Goal: Transaction & Acquisition: Purchase product/service

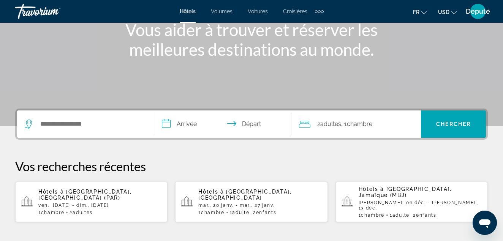
scroll to position [114, 0]
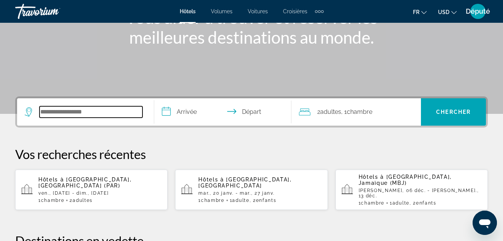
click at [119, 114] on input "Widget de recherche" at bounding box center [91, 111] width 103 height 11
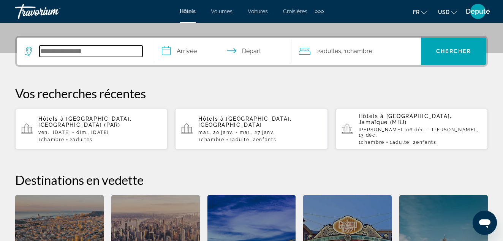
scroll to position [186, 0]
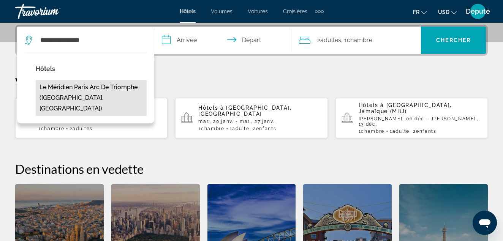
click at [111, 90] on button "Le Méridien Paris Arc de Triomphe ([GEOGRAPHIC_DATA], [GEOGRAPHIC_DATA])" at bounding box center [91, 98] width 111 height 36
type input "**********"
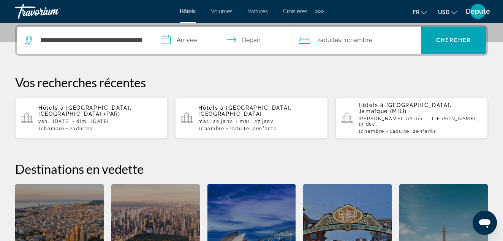
click at [184, 39] on input "**********" at bounding box center [224, 42] width 140 height 30
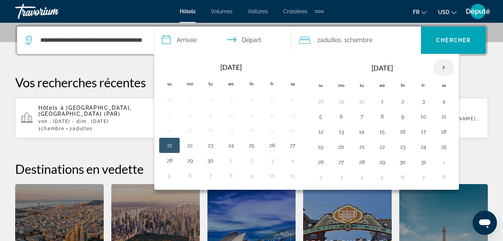
click at [443, 67] on th "Next month" at bounding box center [444, 67] width 21 height 17
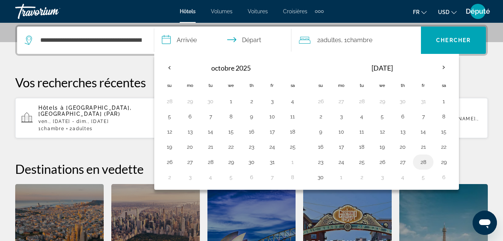
click at [424, 162] on button "28" at bounding box center [423, 162] width 12 height 11
click at [322, 176] on button "30" at bounding box center [321, 177] width 12 height 11
type input "**********"
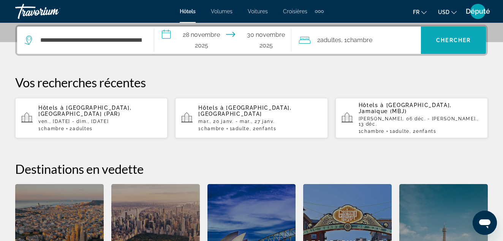
click at [448, 41] on span "Chercher" at bounding box center [453, 40] width 35 height 6
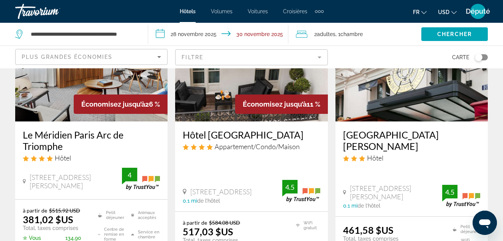
scroll to position [38, 0]
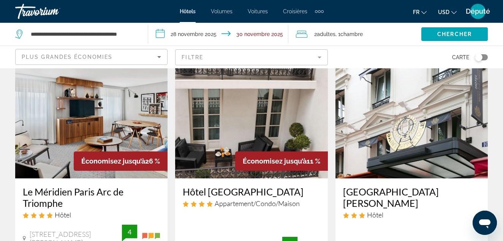
click at [103, 165] on div "Économisez jusqu’à 26 %" at bounding box center [121, 161] width 94 height 19
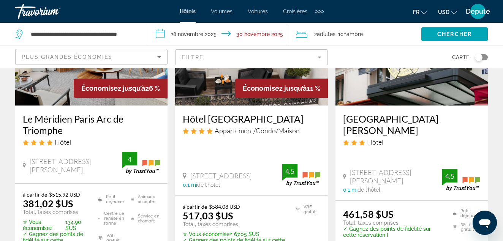
scroll to position [114, 0]
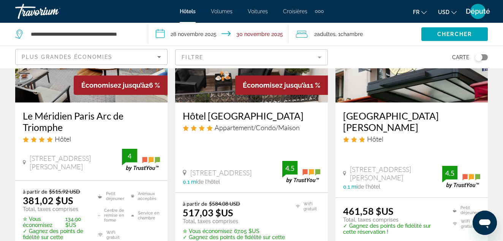
click at [85, 147] on div "Le Méridien Paris Arc de Triomphe Hôtel" at bounding box center [91, 129] width 137 height 39
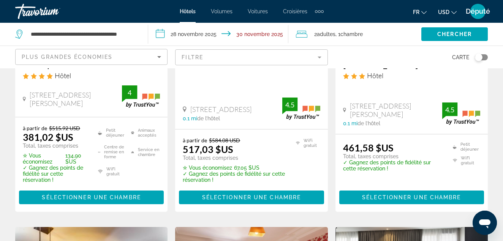
scroll to position [190, 0]
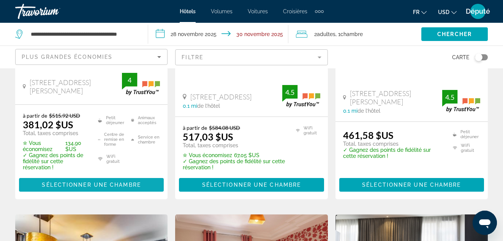
click at [88, 183] on span "Sélectionner une chambre" at bounding box center [91, 185] width 99 height 6
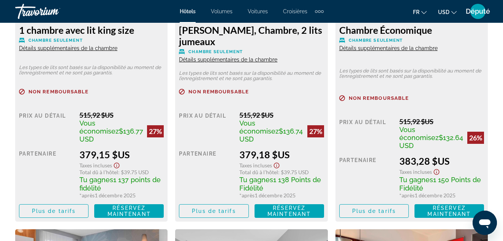
scroll to position [1293, 0]
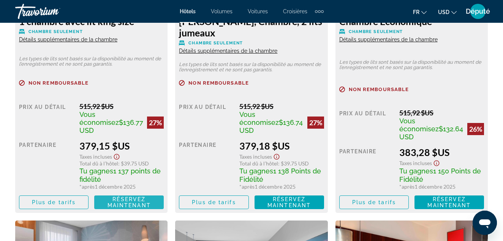
click at [107, 197] on span "Réservez maintenant Plus disponible" at bounding box center [128, 203] width 57 height 12
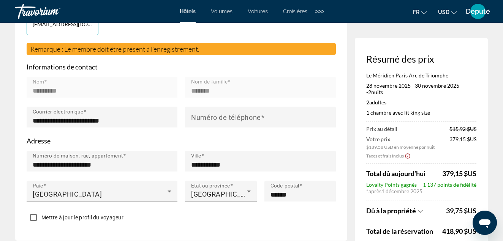
scroll to position [228, 0]
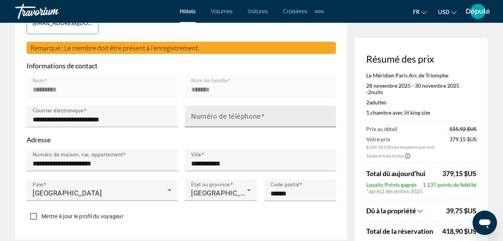
click at [200, 119] on mat-label "Numéro de téléphone" at bounding box center [226, 117] width 70 height 8
click at [200, 119] on input "Numéro de téléphone" at bounding box center [262, 119] width 143 height 9
type input "*********"
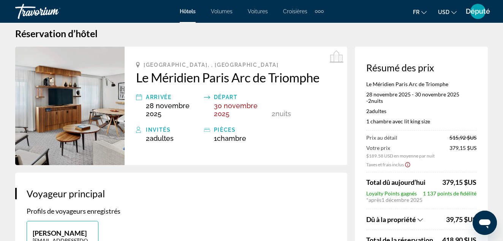
scroll to position [0, 0]
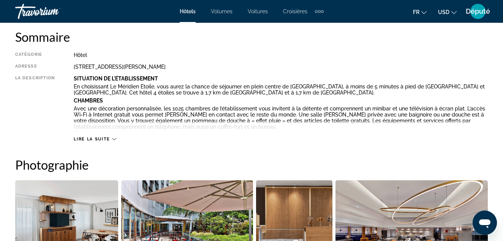
scroll to position [456, 0]
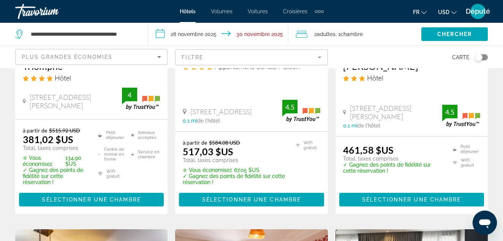
scroll to position [190, 0]
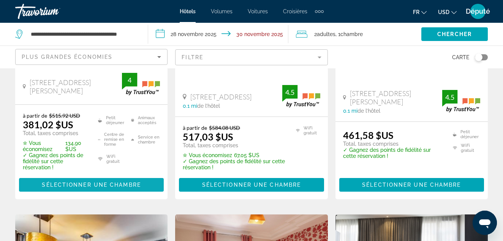
click at [104, 184] on span "Sélectionner une chambre" at bounding box center [91, 185] width 99 height 6
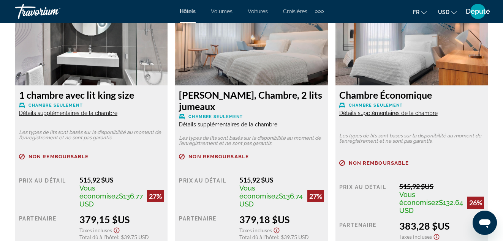
scroll to position [1255, 0]
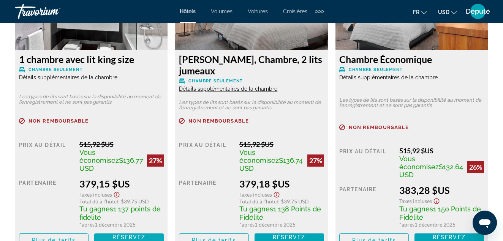
click at [113, 235] on span "Réservez maintenant" at bounding box center [129, 241] width 43 height 12
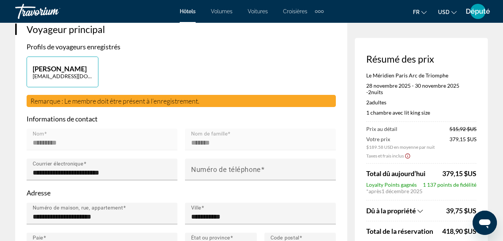
scroll to position [190, 0]
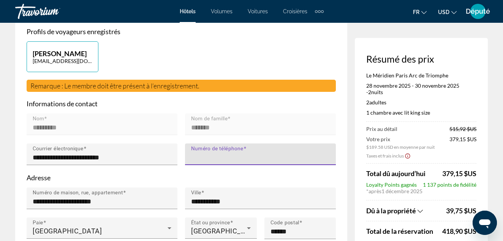
click at [281, 157] on input "Numéro de téléphone" at bounding box center [262, 157] width 143 height 9
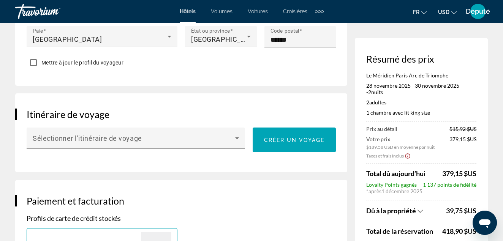
scroll to position [380, 0]
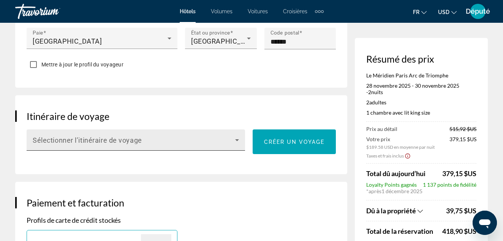
type input "**********"
click at [190, 145] on span "Contenu principal" at bounding box center [134, 143] width 203 height 9
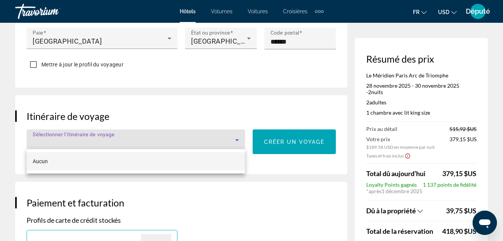
click at [190, 145] on div at bounding box center [251, 120] width 503 height 241
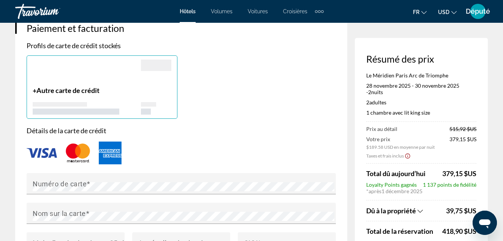
scroll to position [646, 0]
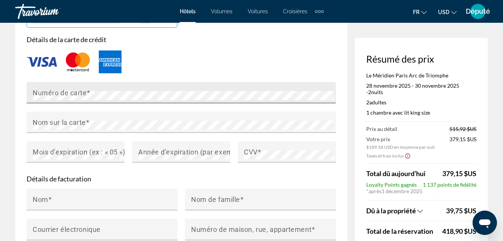
click at [46, 90] on mat-label "Numéro de carte" at bounding box center [60, 93] width 54 height 8
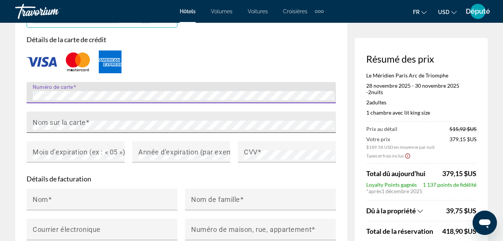
click at [69, 122] on mat-label "Nom sur la carte" at bounding box center [59, 122] width 53 height 8
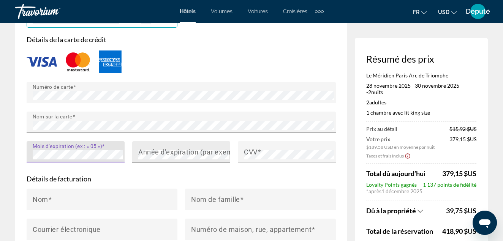
click at [170, 149] on mat-label "Année d’expiration (par exemple « 2030 »)" at bounding box center [205, 152] width 135 height 8
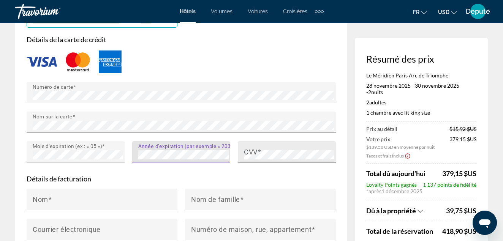
click at [270, 147] on div "CVV" at bounding box center [289, 151] width 90 height 21
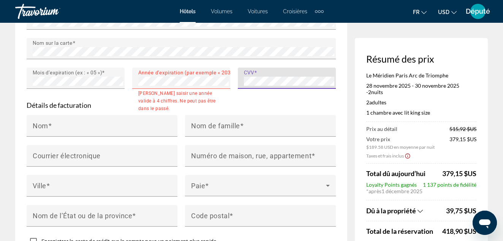
scroll to position [722, 0]
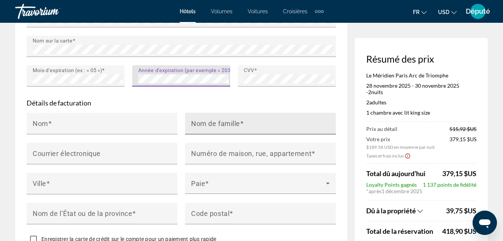
click at [205, 129] on input "Nom de famille" at bounding box center [262, 126] width 143 height 9
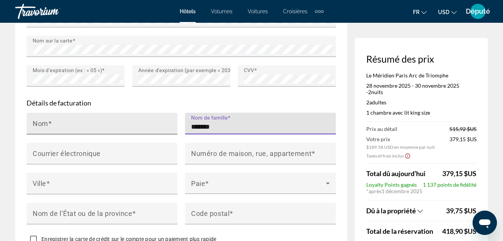
type input "*******"
click at [133, 122] on input "Nom" at bounding box center [104, 126] width 143 height 9
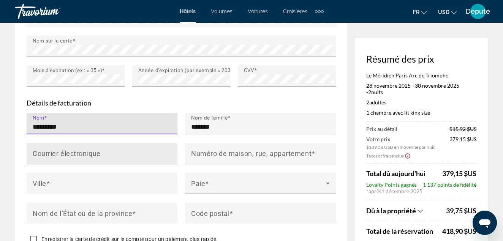
type input "*********"
click at [69, 152] on mat-label "Courrier électronique" at bounding box center [67, 153] width 68 height 8
click at [69, 152] on input "Courrier électronique" at bounding box center [104, 156] width 143 height 9
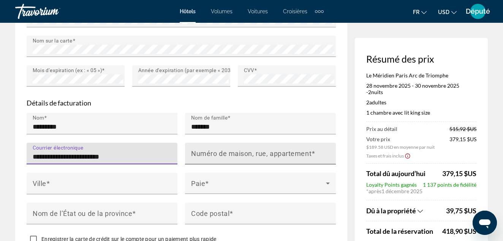
type input "**********"
click at [207, 156] on input "Numéro de maison, rue, appartement" at bounding box center [262, 156] width 143 height 9
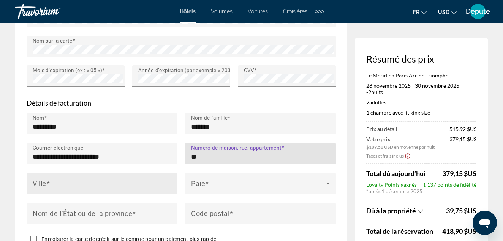
type input "**"
click at [127, 182] on input "Ville" at bounding box center [104, 186] width 143 height 9
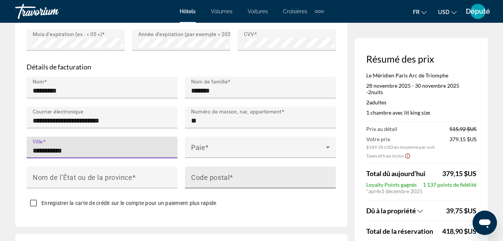
scroll to position [760, 0]
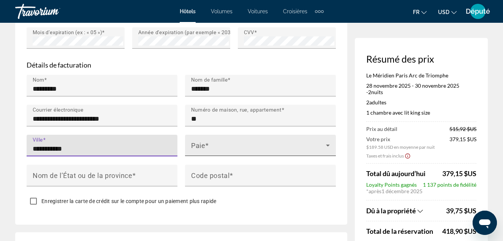
type input "**********"
click at [330, 144] on icon "Contenu principal" at bounding box center [328, 145] width 9 height 9
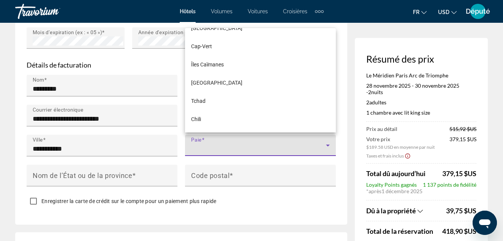
click at [297, 211] on div at bounding box center [251, 120] width 503 height 241
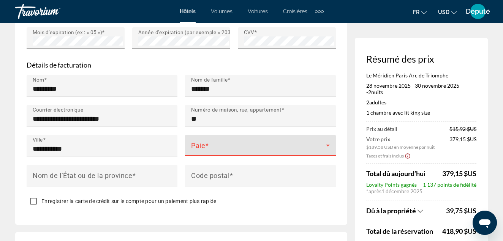
click at [235, 147] on span "Contenu principal" at bounding box center [258, 148] width 135 height 9
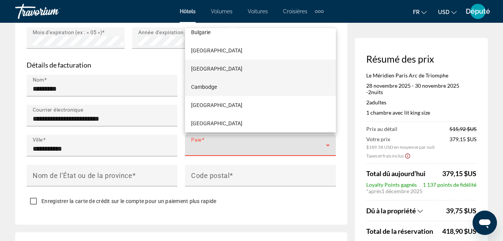
scroll to position [666, 0]
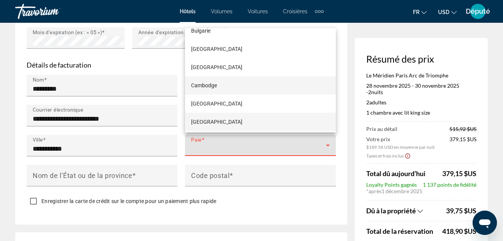
click at [228, 124] on mat-option "Canada" at bounding box center [260, 122] width 151 height 18
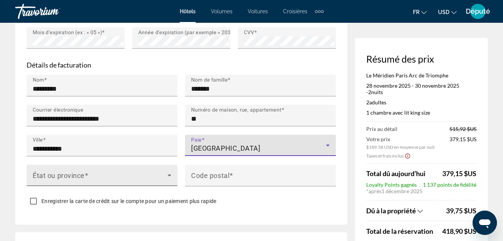
click at [50, 178] on span "Contenu principal" at bounding box center [100, 178] width 135 height 9
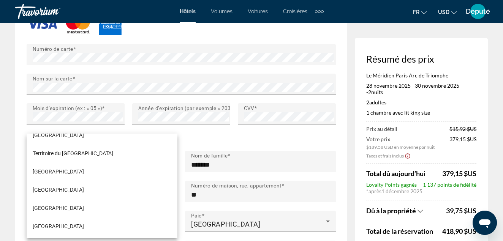
scroll to position [175, 0]
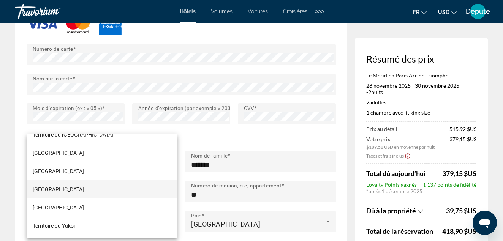
click at [56, 192] on mat-option "Québec" at bounding box center [102, 190] width 151 height 18
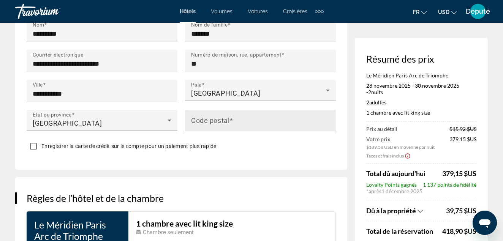
click at [224, 120] on mat-label "Code postal" at bounding box center [210, 120] width 38 height 8
click at [224, 120] on input "Code postal" at bounding box center [262, 123] width 143 height 9
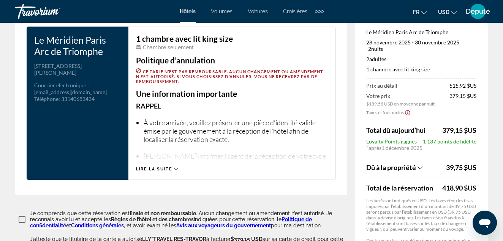
scroll to position [1006, 0]
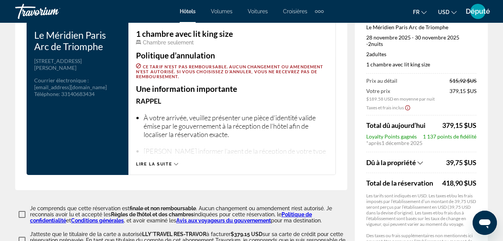
type input "*******"
click at [173, 162] on div "Lire la suite" at bounding box center [157, 164] width 42 height 5
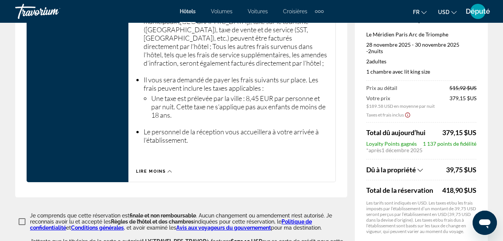
scroll to position [1462, 0]
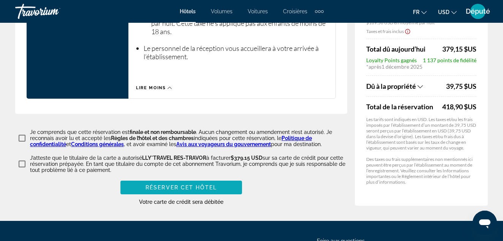
click at [138, 179] on span "Contenu principal" at bounding box center [182, 188] width 122 height 18
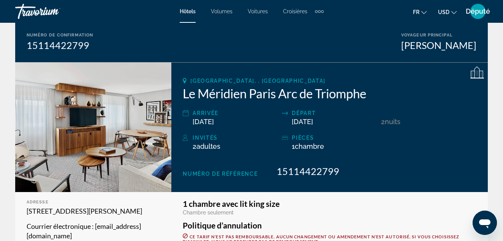
scroll to position [111, 0]
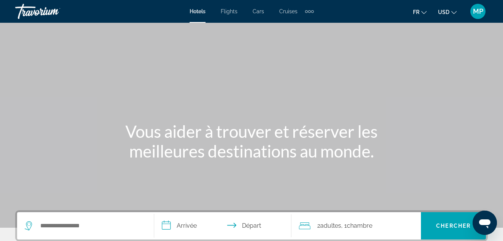
click at [203, 71] on div "Main content" at bounding box center [251, 114] width 503 height 228
click at [228, 11] on span "Flights" at bounding box center [229, 11] width 17 height 6
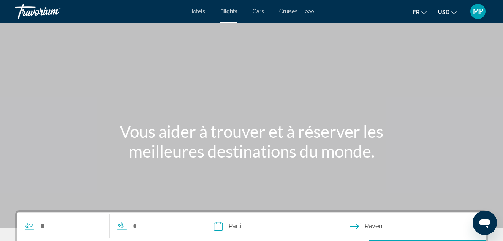
drag, startPoint x: 322, startPoint y: 67, endPoint x: 316, endPoint y: 68, distance: 6.0
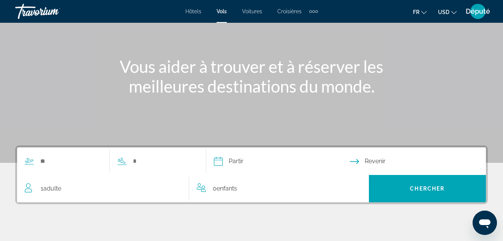
scroll to position [76, 0]
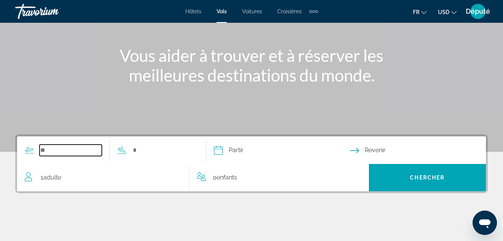
click at [69, 152] on input "Widget de recherche" at bounding box center [71, 150] width 62 height 11
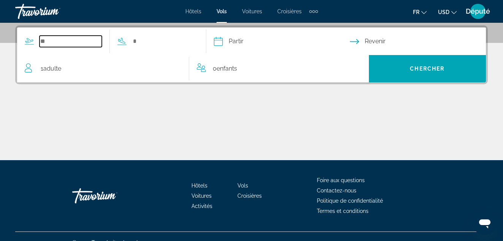
scroll to position [186, 0]
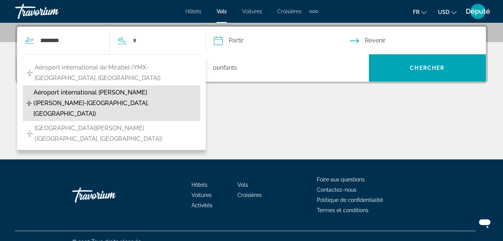
click at [123, 87] on span "Aéroport international [PERSON_NAME] ([PERSON_NAME]-[GEOGRAPHIC_DATA], [GEOGRAP…" at bounding box center [114, 103] width 163 height 32
type input "**********"
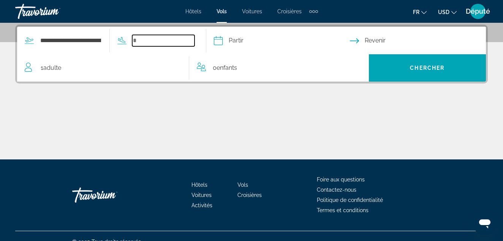
click at [153, 41] on input "Widget de recherche" at bounding box center [163, 40] width 62 height 11
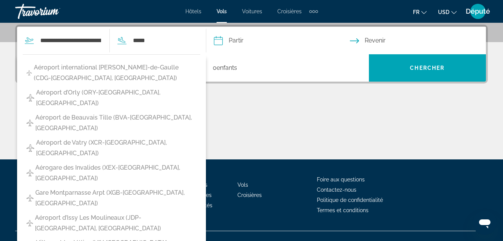
click at [132, 70] on span "Aéroport international [PERSON_NAME]-de-Gaulle (CDG-[GEOGRAPHIC_DATA], [GEOGRAP…" at bounding box center [115, 72] width 163 height 21
type input "**********"
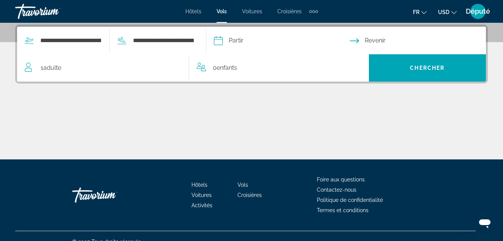
click at [251, 41] on input "Date de départ" at bounding box center [281, 42] width 139 height 30
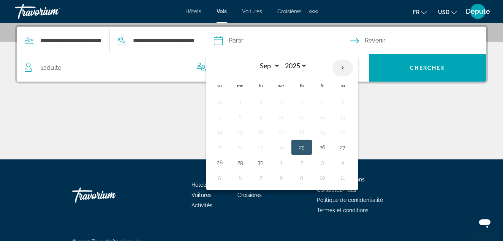
click at [353, 69] on th "Next month" at bounding box center [343, 68] width 21 height 17
select select "**"
click at [308, 165] on button "27" at bounding box center [302, 162] width 12 height 11
type input "**********"
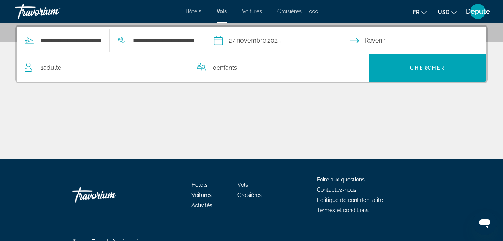
click at [394, 44] on input "Date de retour" at bounding box center [419, 42] width 139 height 30
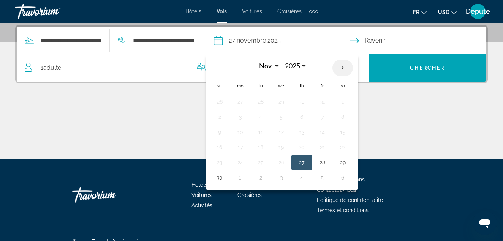
click at [353, 67] on th "Next month" at bounding box center [343, 68] width 21 height 17
select select "**"
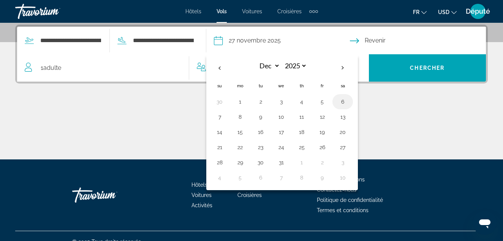
click at [349, 101] on button "6" at bounding box center [343, 102] width 12 height 11
type input "**********"
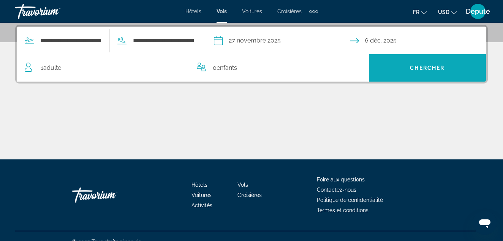
click at [403, 68] on span "Widget de recherche" at bounding box center [427, 68] width 117 height 18
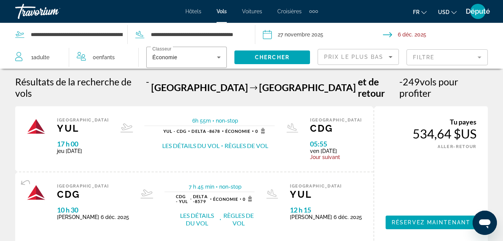
click at [451, 11] on button "USD USD ($) MXN (Mex$) CAD (Can$) GBP (£) EUR (€) AUD (A$) NZD (NZ$) CNY (CN¥)" at bounding box center [447, 11] width 19 height 11
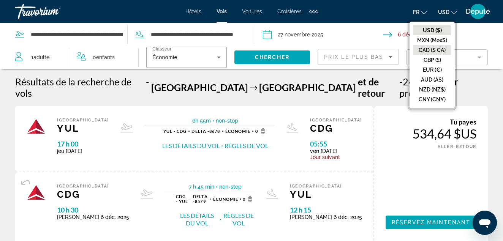
click at [430, 50] on button "CAD ($ CA)" at bounding box center [433, 50] width 38 height 10
